Goal: Task Accomplishment & Management: Manage account settings

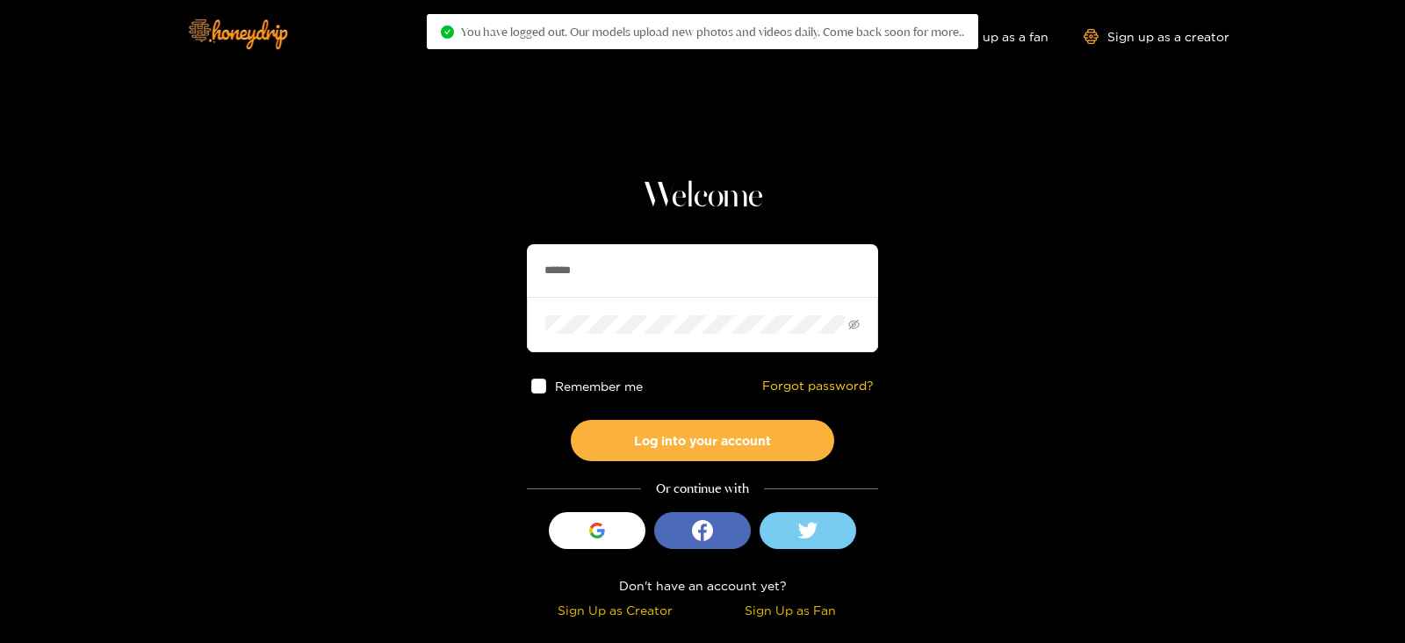
click at [623, 268] on input "******" at bounding box center [702, 270] width 351 height 53
type input "******"
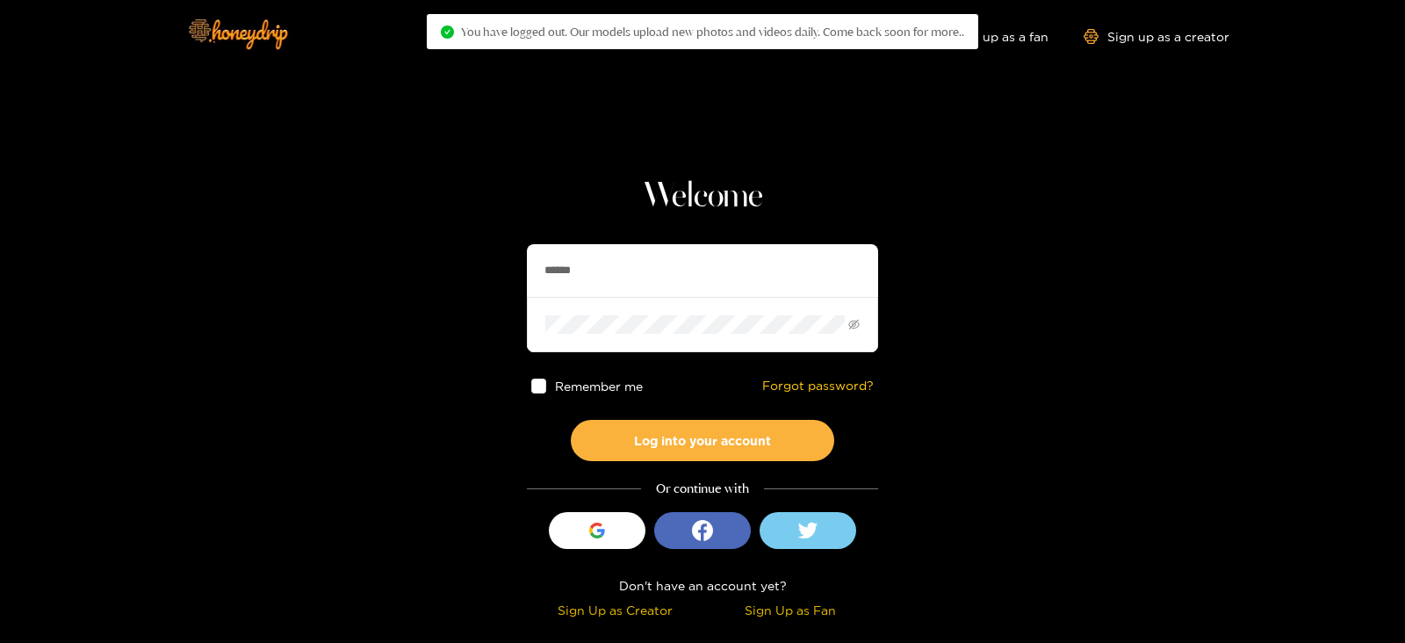
click at [571, 420] on button "Log into your account" at bounding box center [702, 440] width 263 height 41
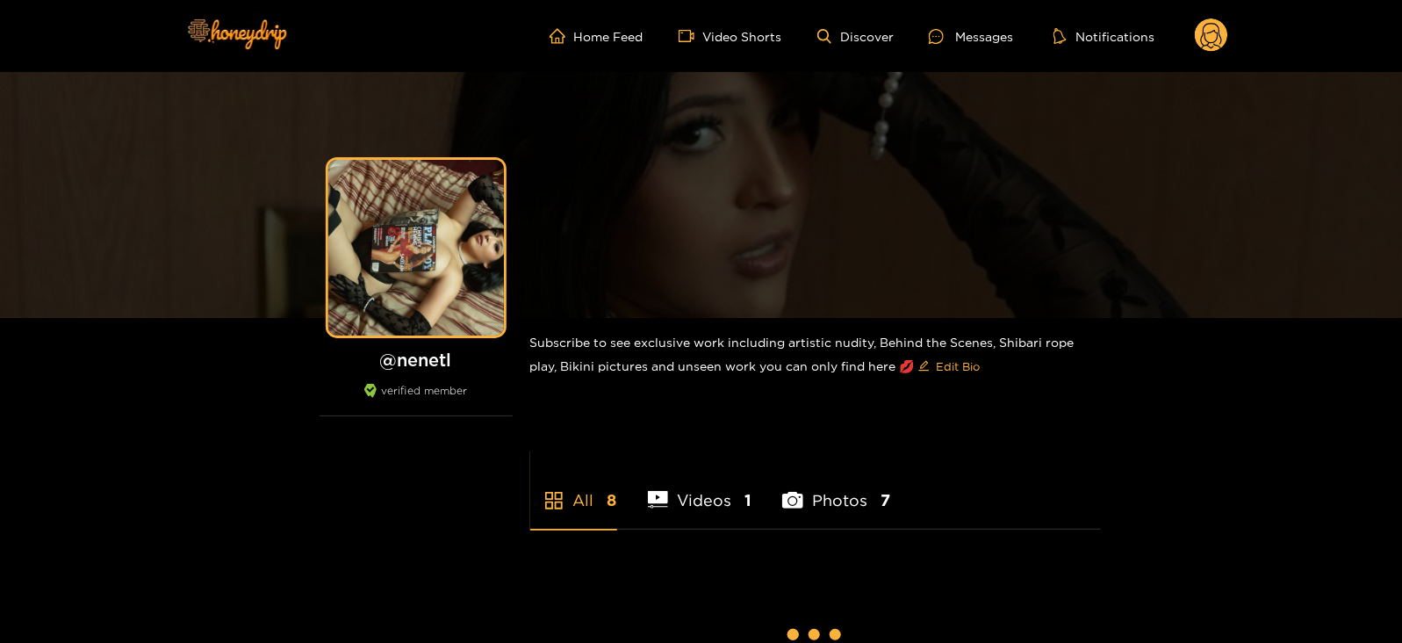
click at [1219, 28] on icon at bounding box center [1211, 38] width 21 height 31
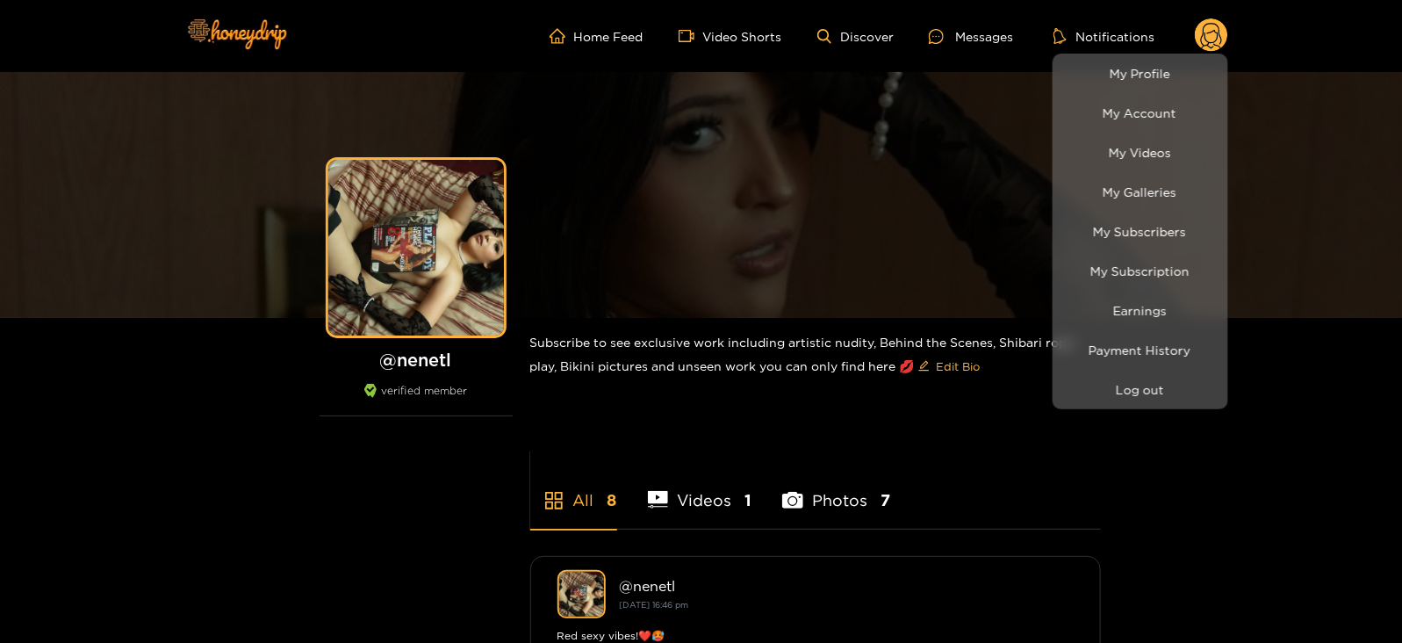
click at [1101, 293] on li "Earnings" at bounding box center [1141, 311] width 176 height 40
click at [1094, 300] on link "Earnings" at bounding box center [1140, 310] width 167 height 31
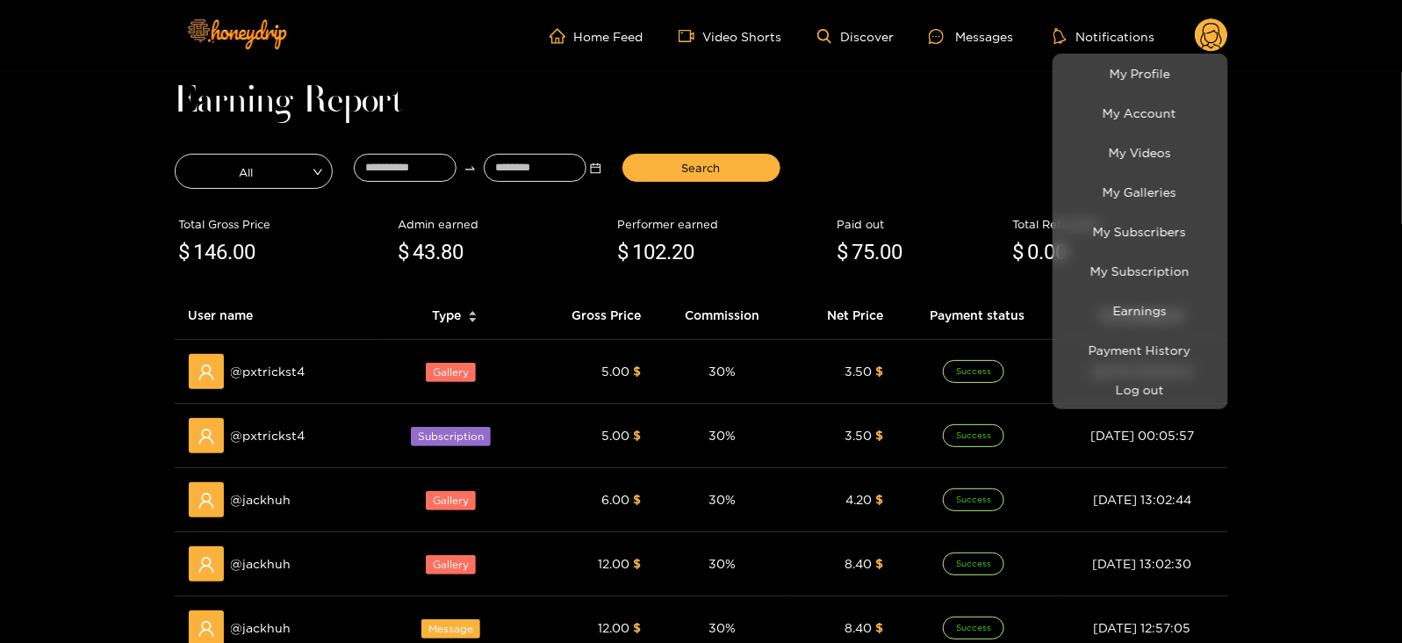
click at [430, 153] on div at bounding box center [701, 321] width 1402 height 643
click at [430, 154] on input at bounding box center [405, 168] width 103 height 28
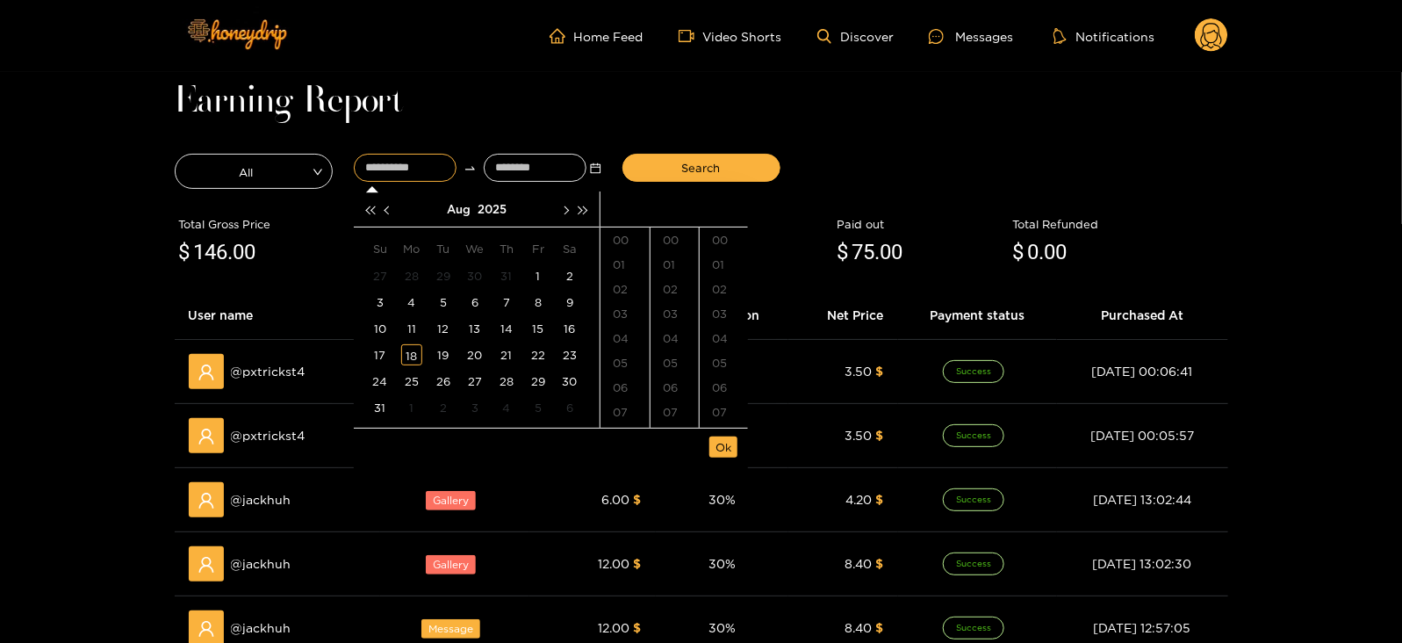
click at [430, 154] on input at bounding box center [405, 168] width 103 height 28
click at [507, 304] on div "7" at bounding box center [506, 301] width 21 height 21
type input "**********"
click at [531, 169] on input at bounding box center [535, 168] width 103 height 28
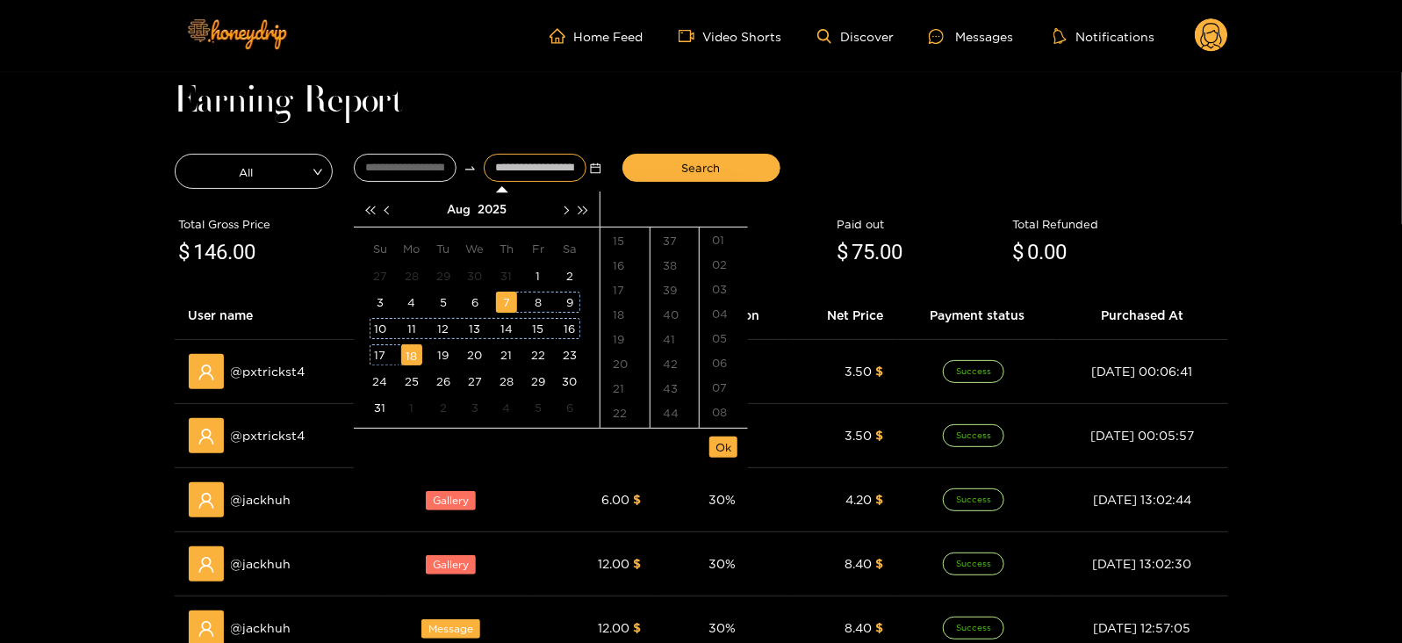
click at [410, 353] on div "18" at bounding box center [411, 354] width 21 height 21
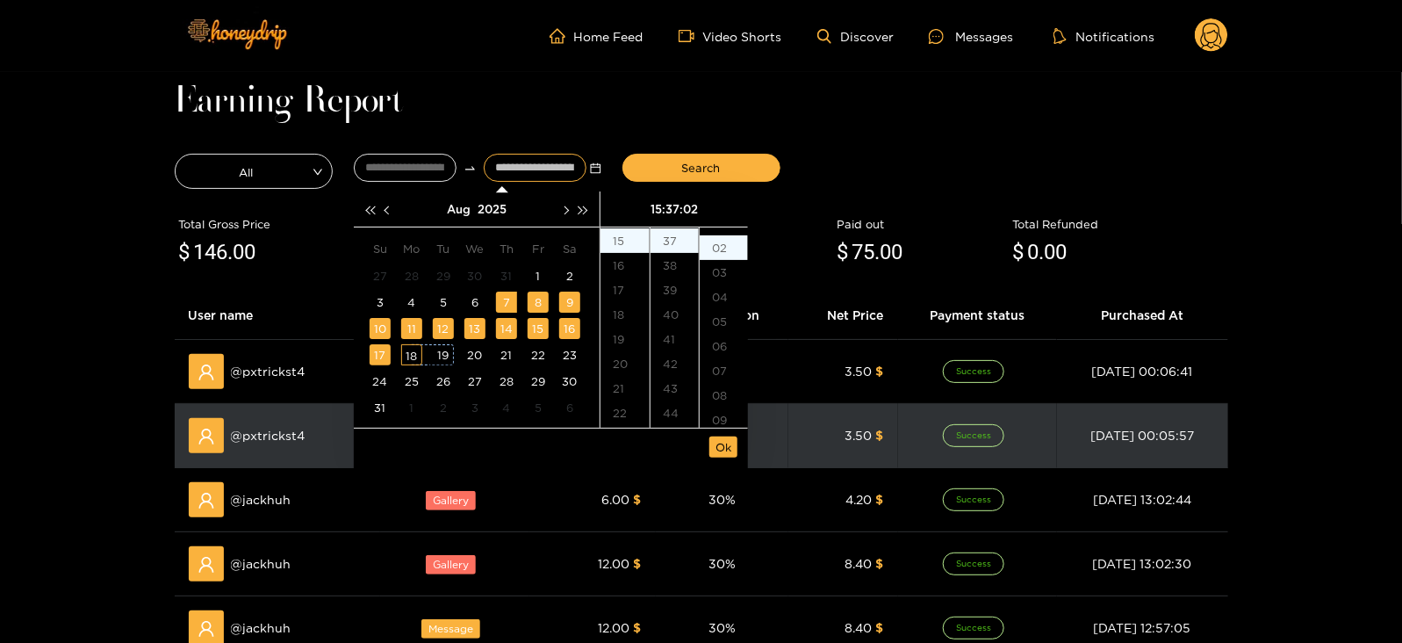
type input "**********"
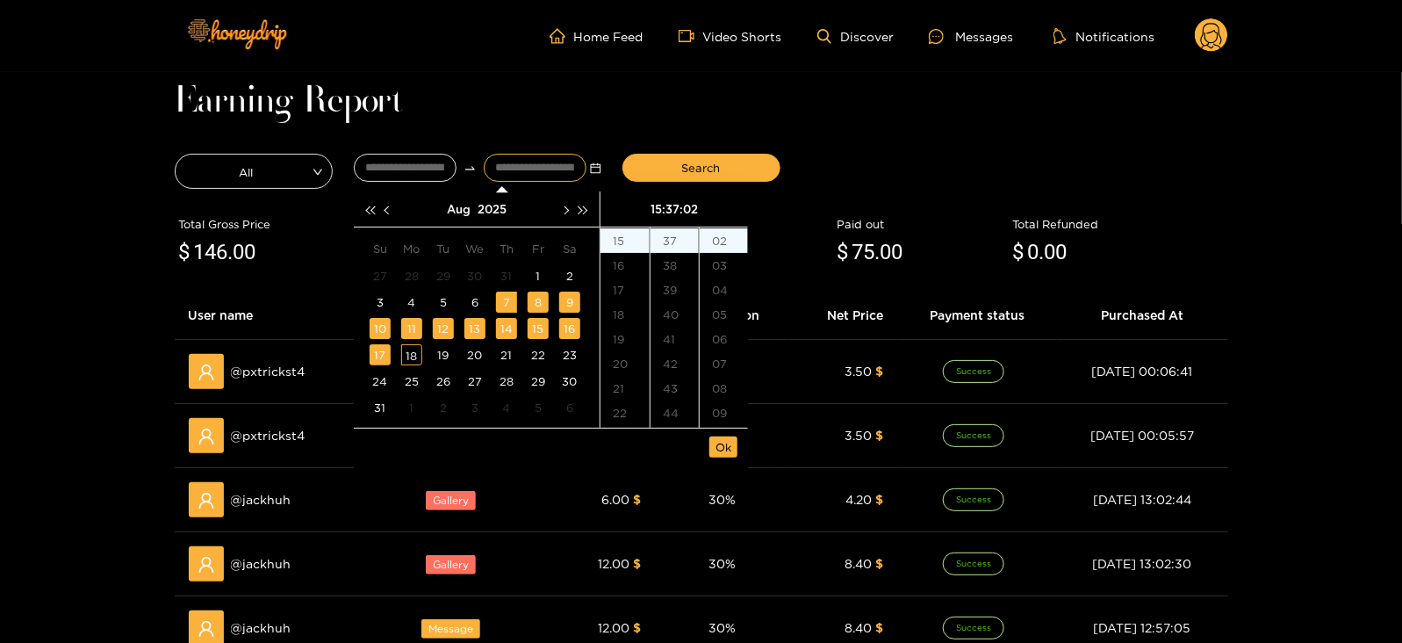
click at [711, 464] on div "Ok" at bounding box center [551, 447] width 394 height 38
click at [720, 428] on div "[DATE] Su Mo Tu We Th Fr Sa 27 28 29 30 31 1 2 3 4 5 6 7 8 9 10 11 12 13 14 15 …" at bounding box center [551, 309] width 394 height 237
click at [720, 441] on span "Ok" at bounding box center [724, 447] width 16 height 18
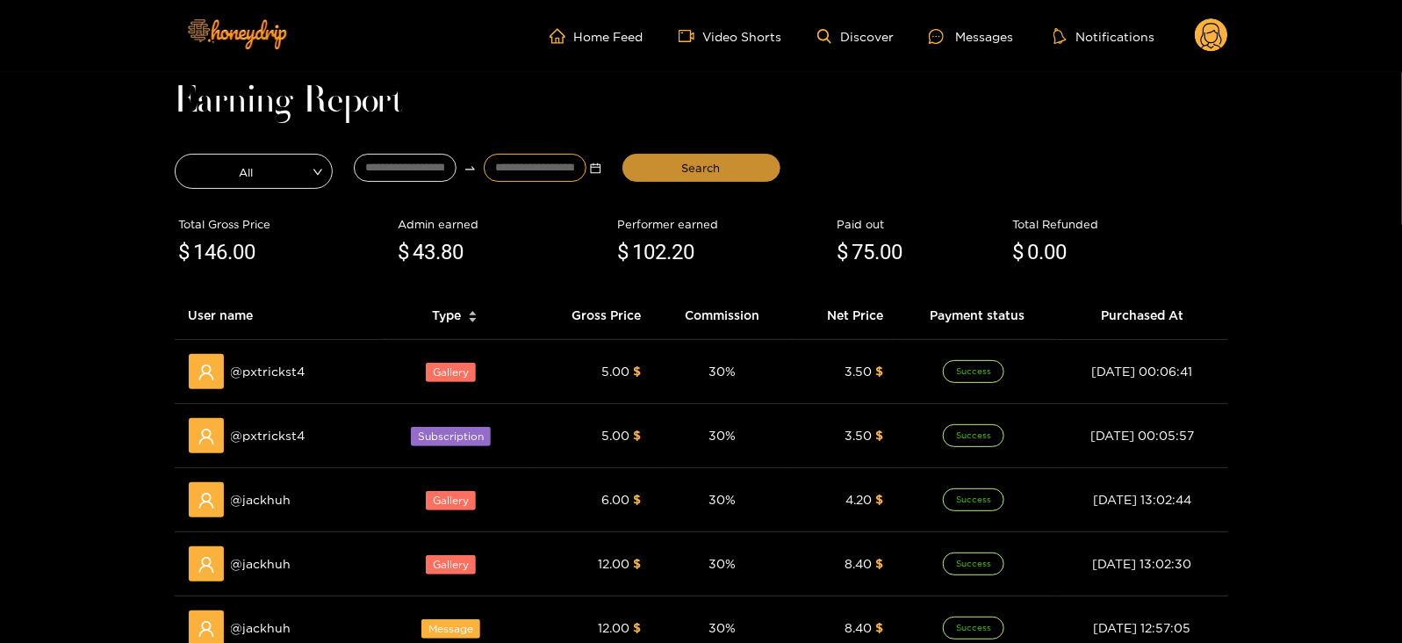
click at [702, 165] on span "Search" at bounding box center [701, 168] width 39 height 18
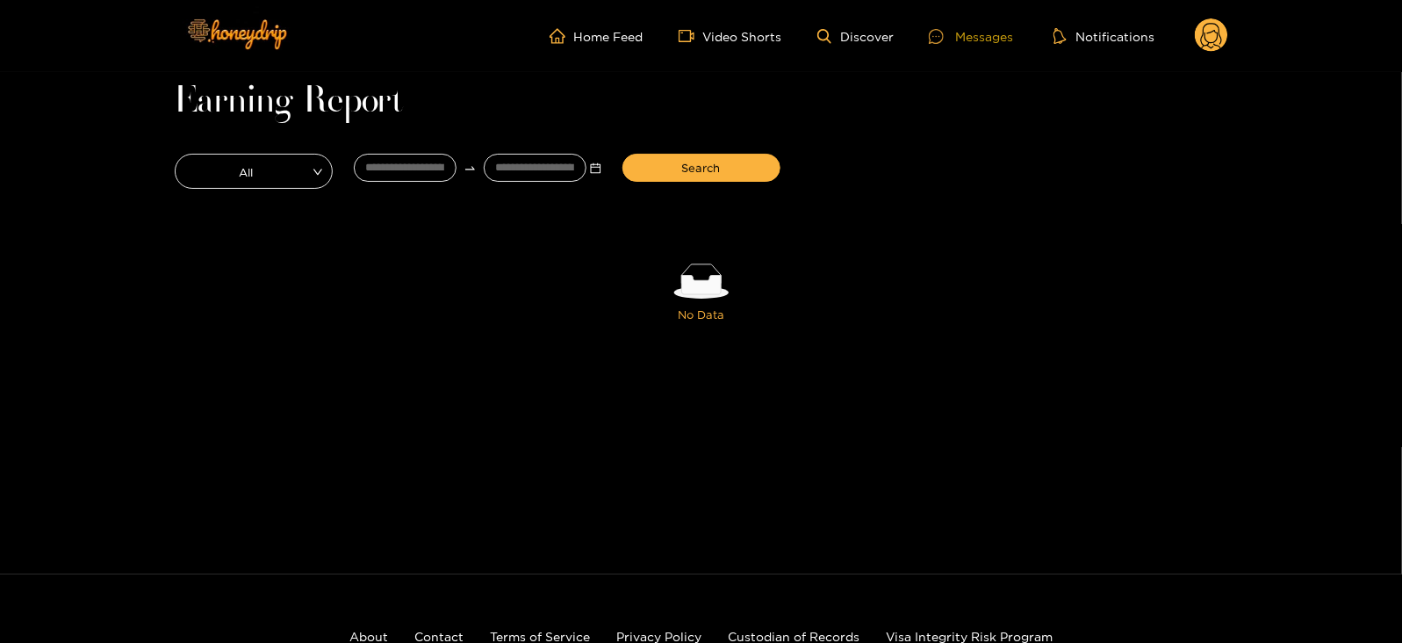
click at [960, 36] on div "Messages" at bounding box center [971, 36] width 84 height 20
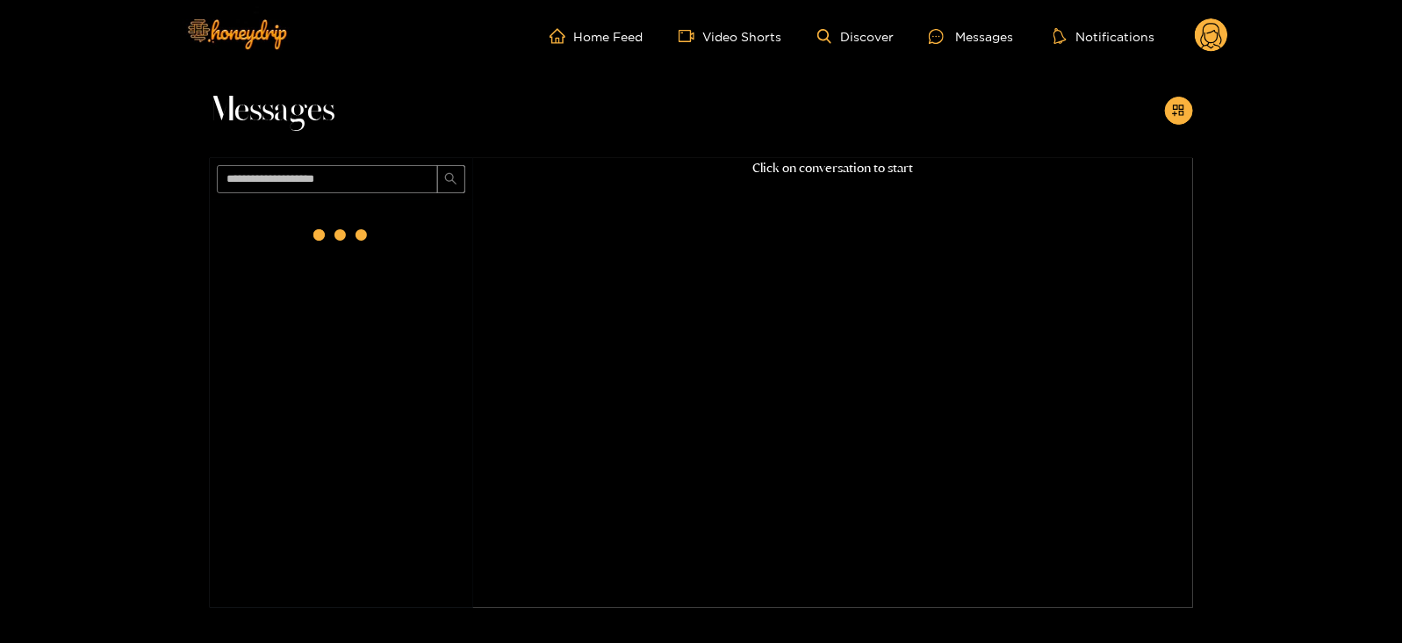
click at [1209, 50] on circle at bounding box center [1211, 34] width 33 height 33
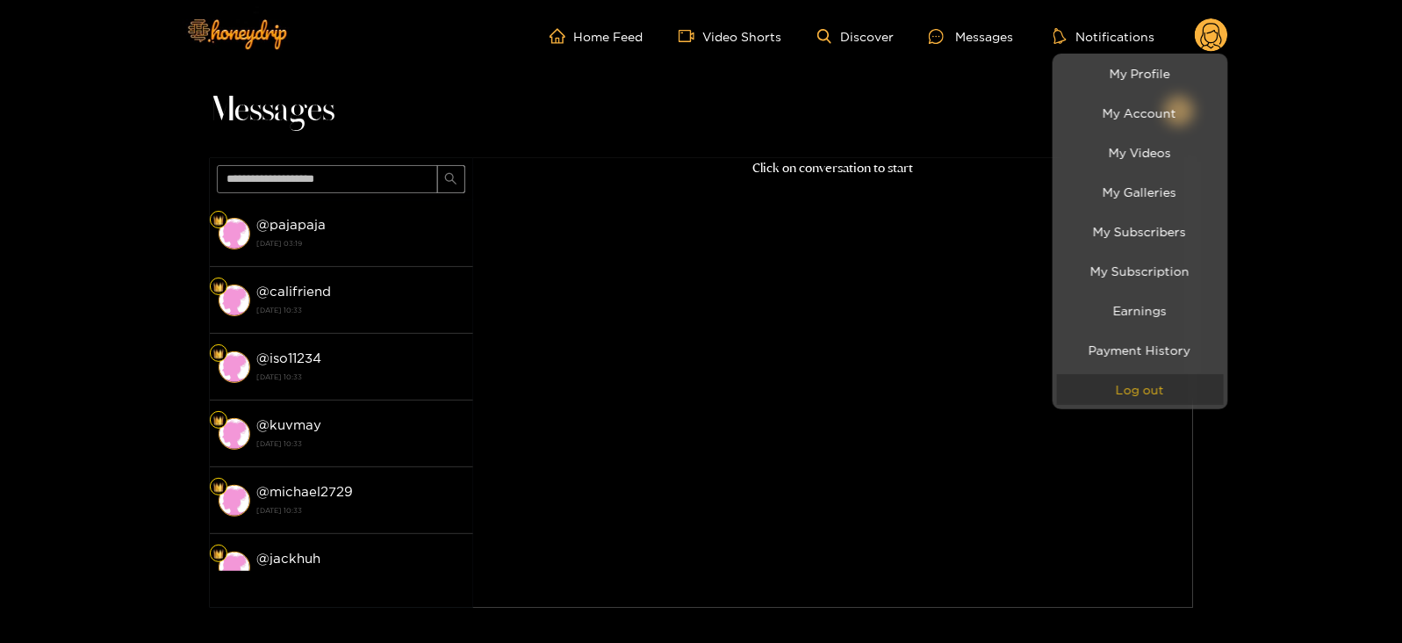
click at [1114, 392] on button "Log out" at bounding box center [1140, 389] width 167 height 31
